Goal: Check status

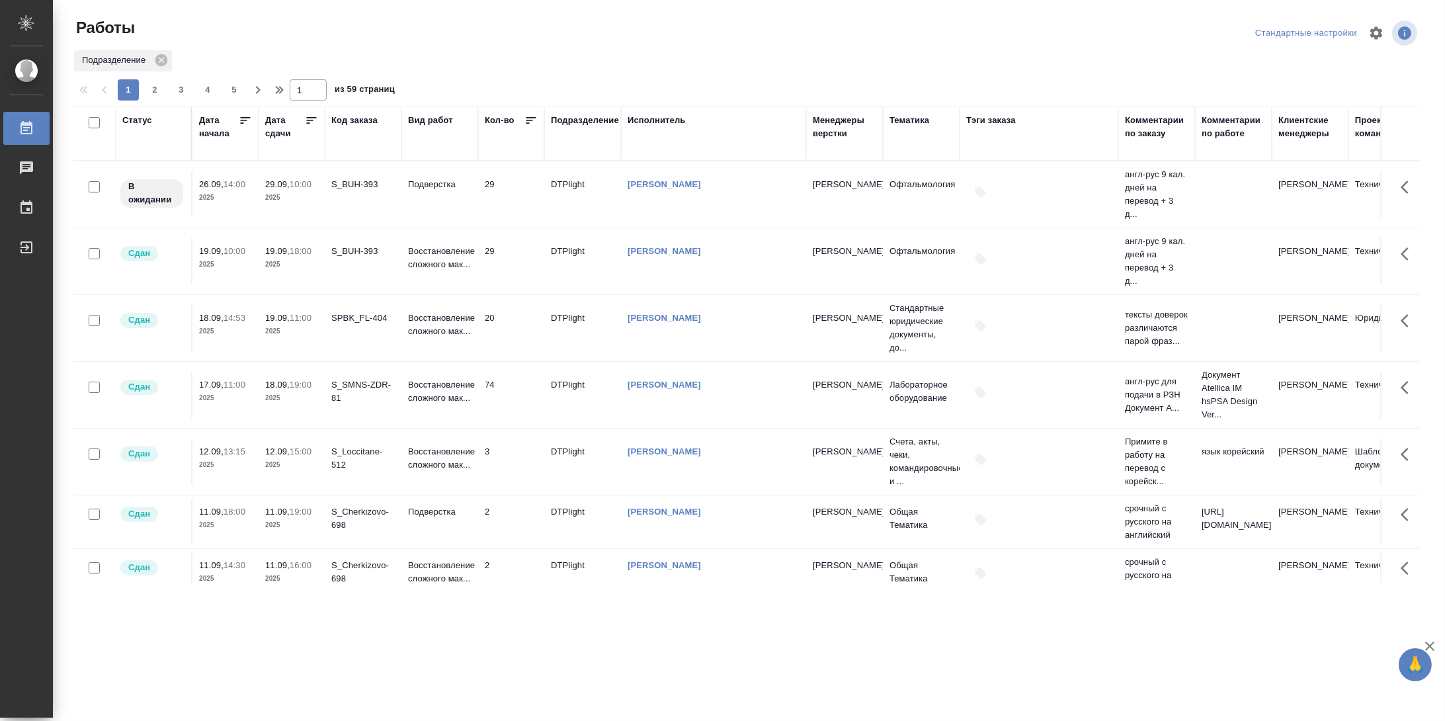
click at [141, 118] on div "Статус" at bounding box center [137, 120] width 30 height 13
select select "8"
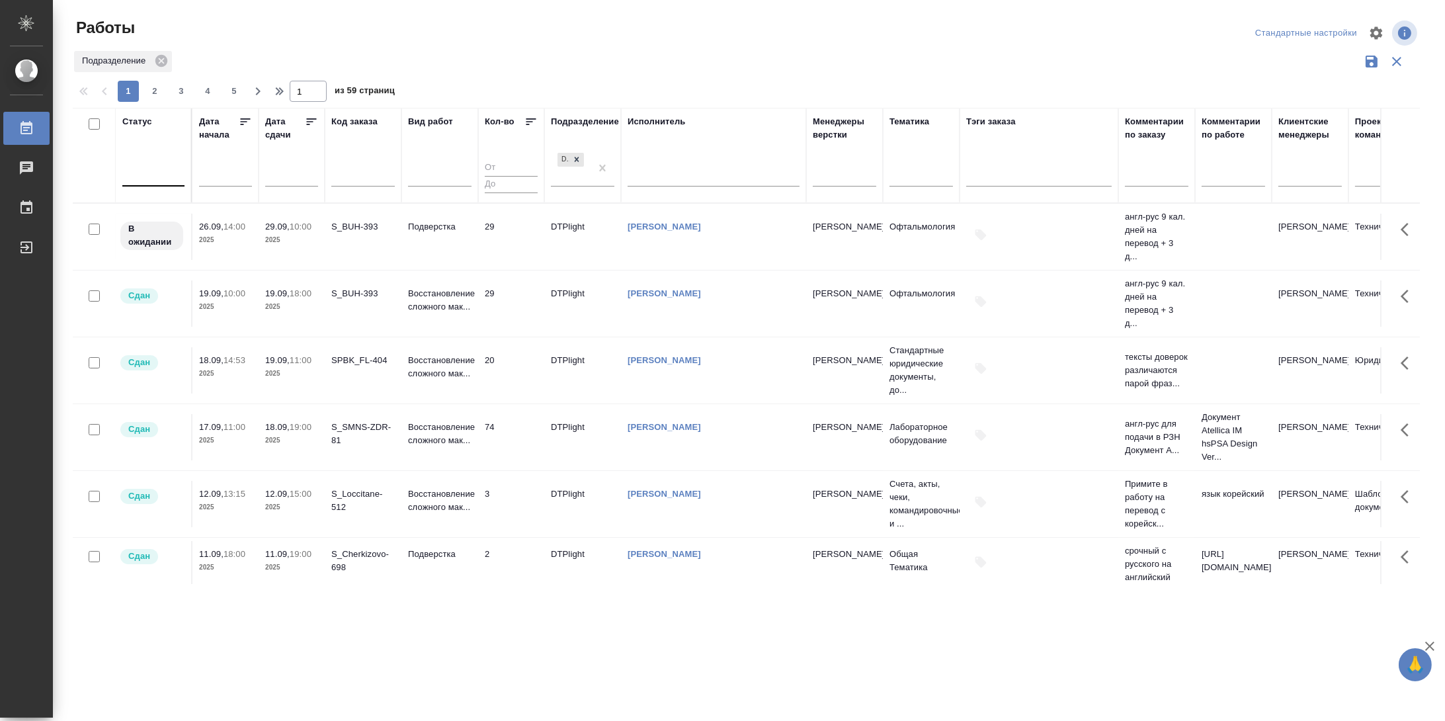
click at [153, 181] on div at bounding box center [153, 172] width 62 height 19
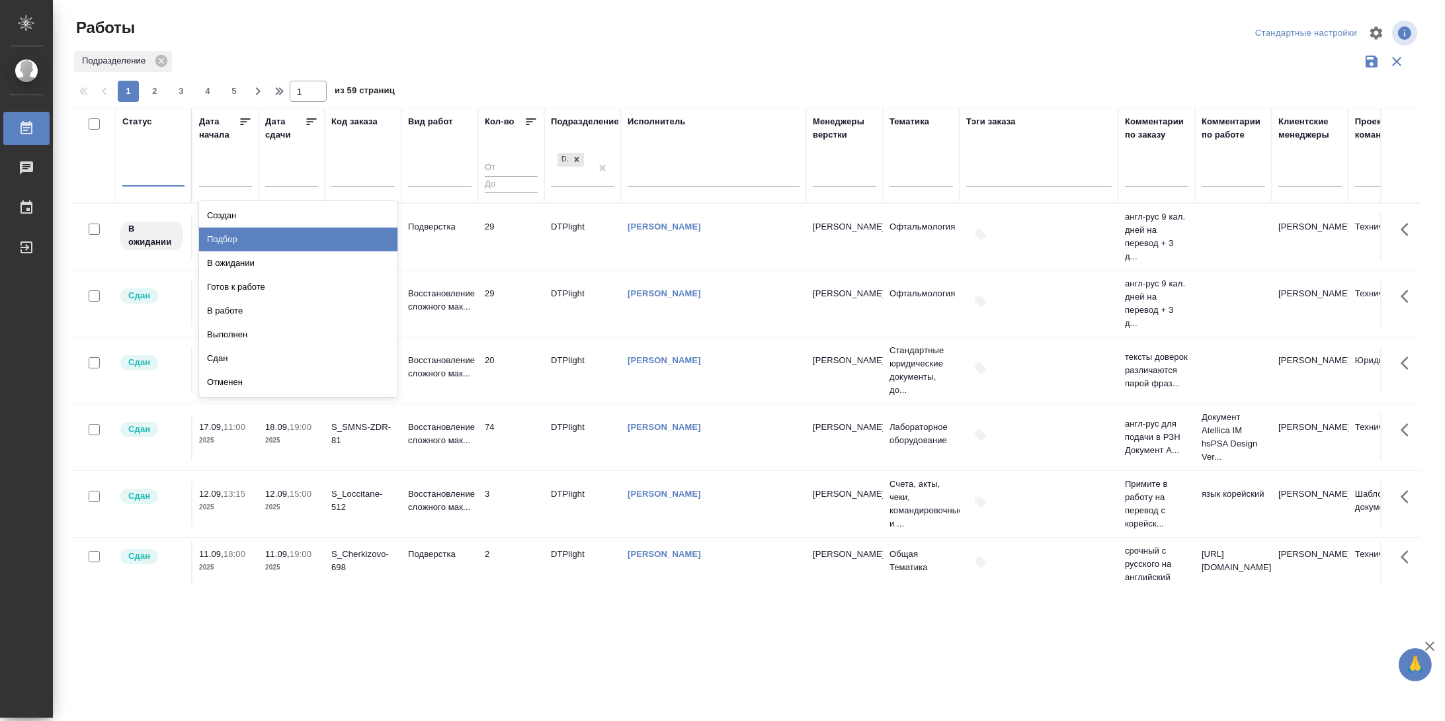
click at [263, 238] on div "Подбор" at bounding box center [298, 240] width 198 height 24
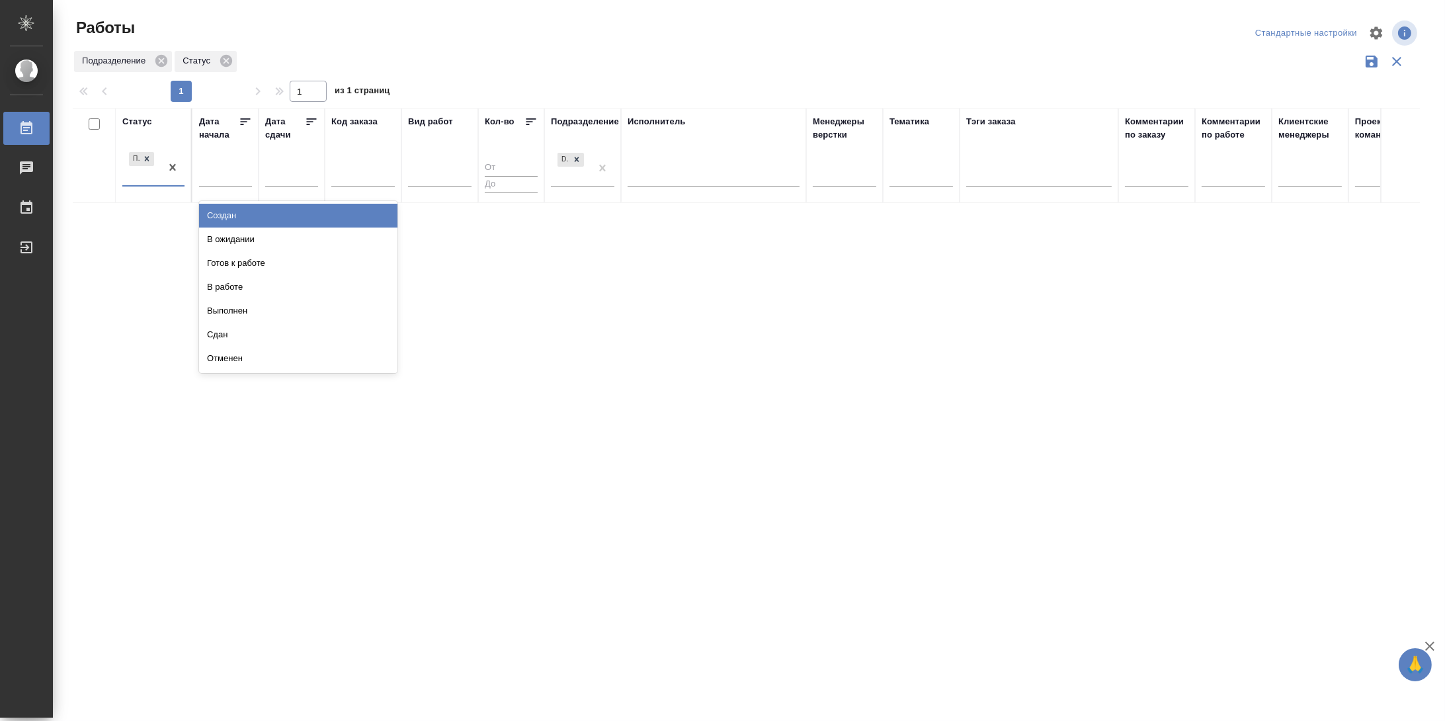
click at [155, 184] on div "Подбор" at bounding box center [141, 167] width 38 height 36
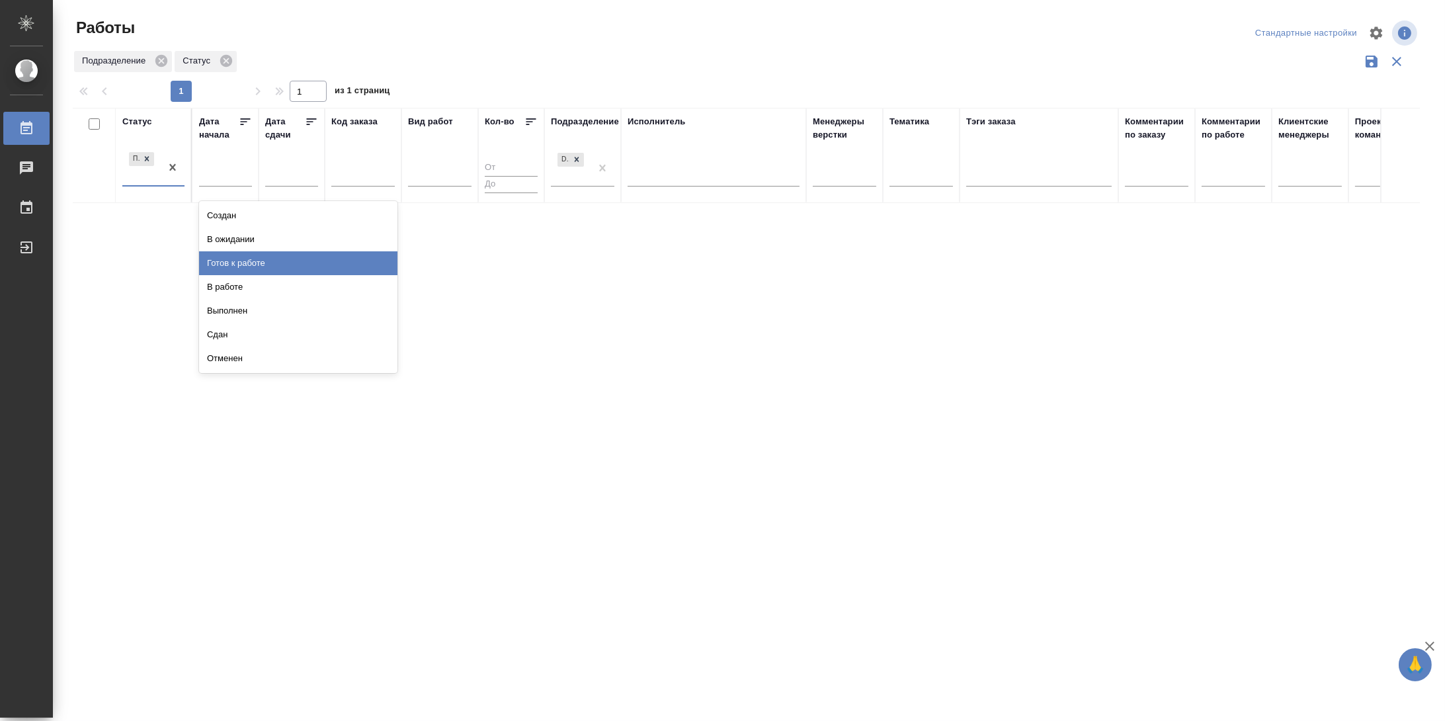
click at [257, 262] on div "Готов к работе" at bounding box center [298, 263] width 198 height 24
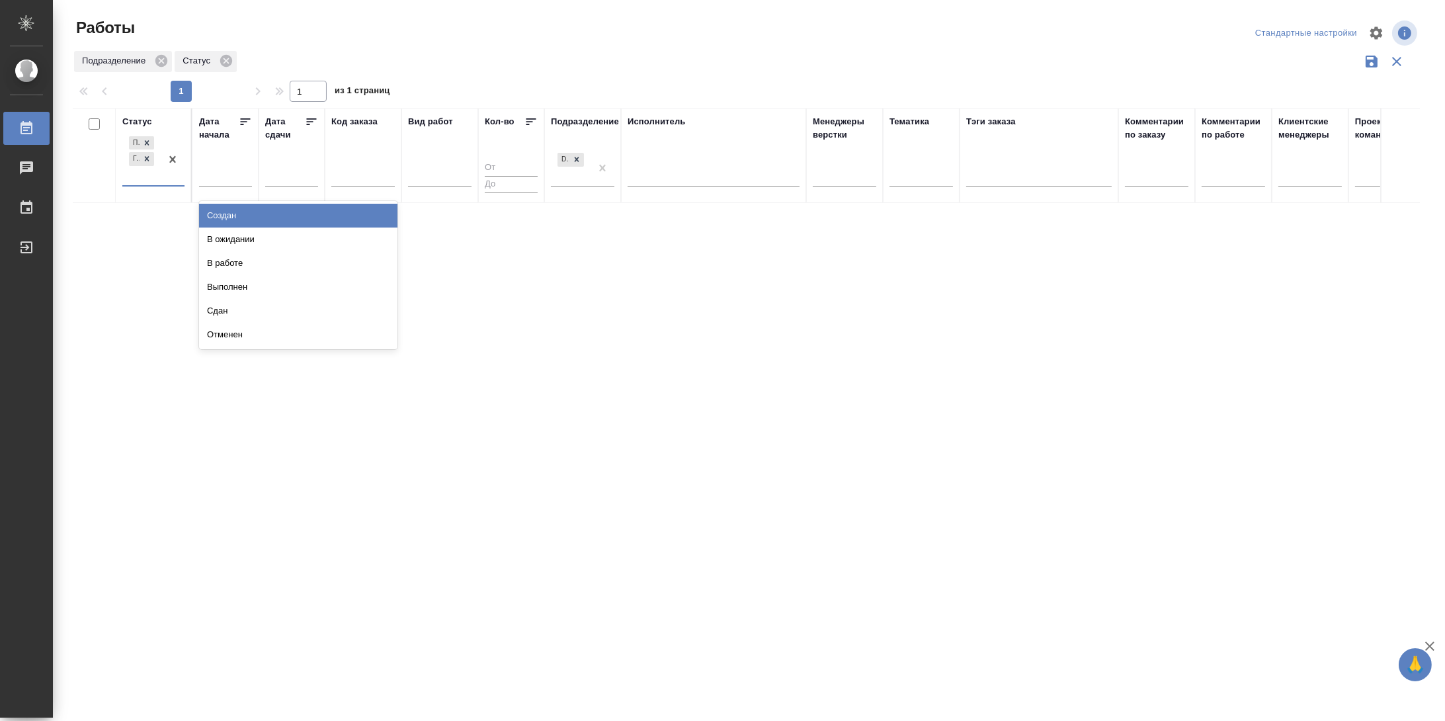
drag, startPoint x: 150, startPoint y: 184, endPoint x: 175, endPoint y: 203, distance: 31.1
click at [151, 185] on div "Подбор Готов к работе" at bounding box center [141, 160] width 38 height 52
click at [238, 242] on div "В ожидании" at bounding box center [298, 240] width 198 height 24
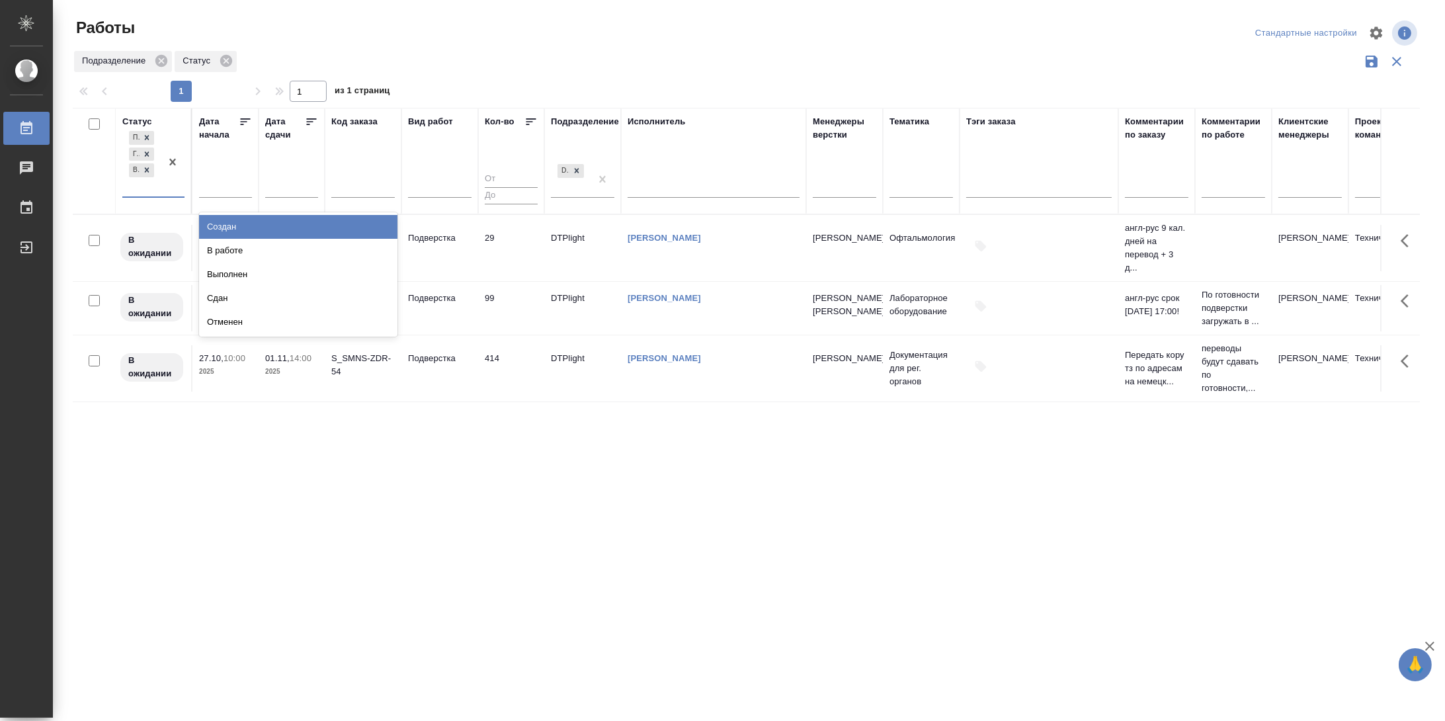
click at [155, 196] on div "Подбор Готов к работе В ожидании" at bounding box center [141, 162] width 38 height 68
click at [260, 251] on div "В работе" at bounding box center [298, 251] width 198 height 24
